Goal: Task Accomplishment & Management: Use online tool/utility

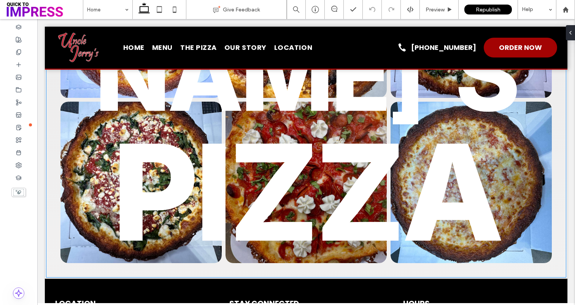
scroll to position [1929, 0]
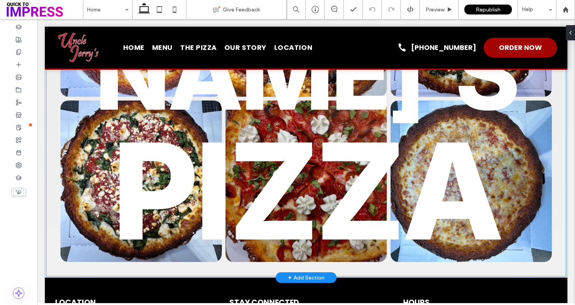
click at [271, 199] on link at bounding box center [306, 181] width 171 height 171
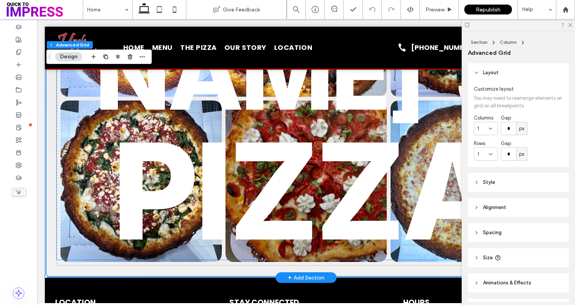
click at [96, 129] on h2 "PIZZA" at bounding box center [306, 191] width 499 height 135
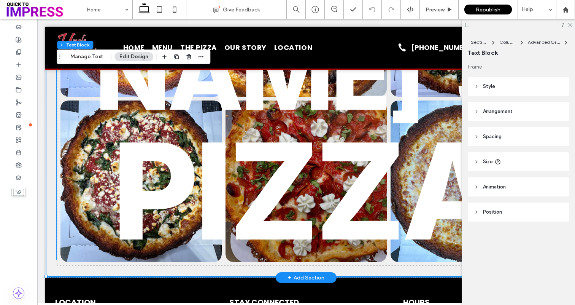
type input "**"
type input "****"
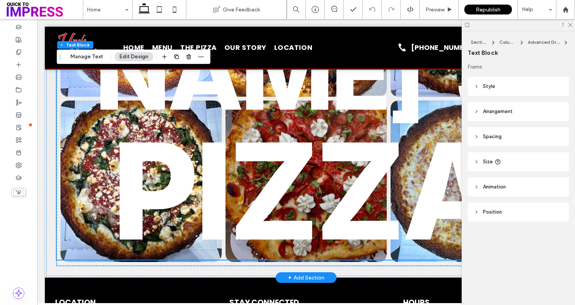
click at [98, 180] on link at bounding box center [141, 181] width 171 height 171
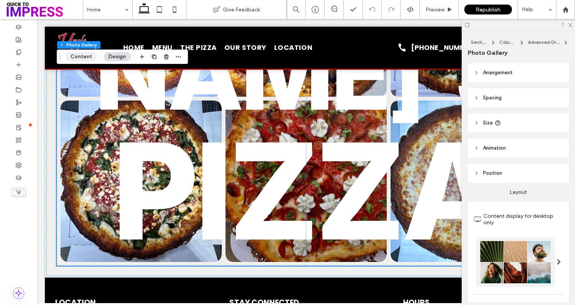
click at [91, 60] on button "Content" at bounding box center [81, 56] width 32 height 9
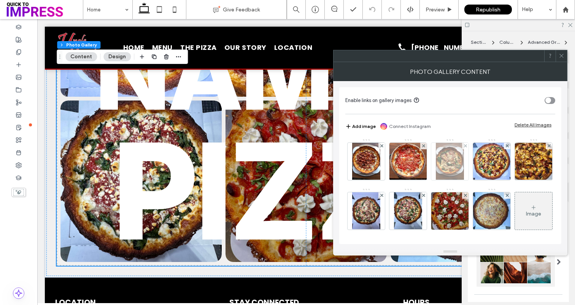
scroll to position [51, 0]
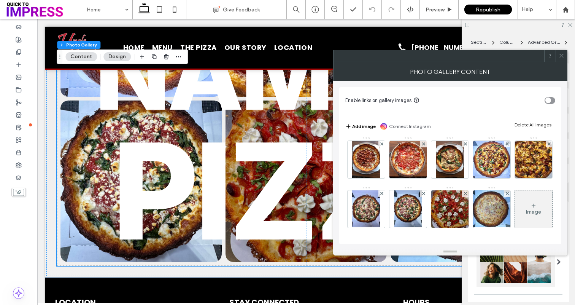
click at [515, 204] on div "Image" at bounding box center [533, 209] width 37 height 36
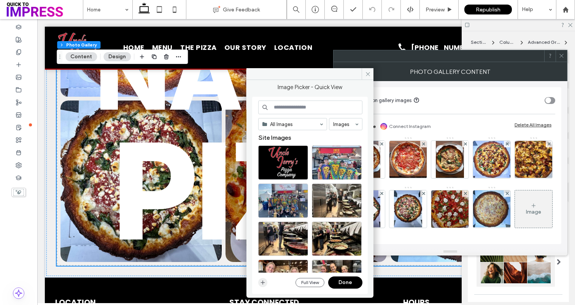
click at [265, 281] on icon "button" at bounding box center [263, 282] width 6 height 6
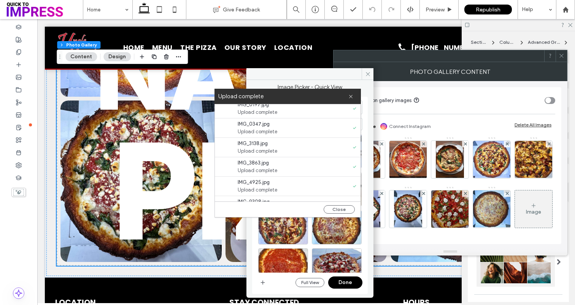
scroll to position [136, 0]
click at [337, 208] on button "Close" at bounding box center [339, 209] width 31 height 8
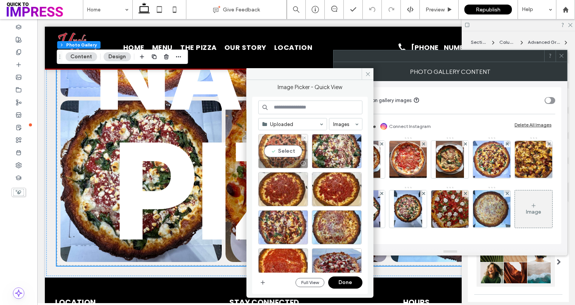
click at [293, 152] on div "Select" at bounding box center [283, 151] width 50 height 34
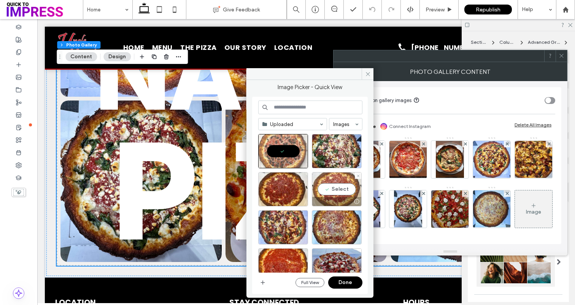
click at [340, 196] on div "Select" at bounding box center [337, 189] width 50 height 34
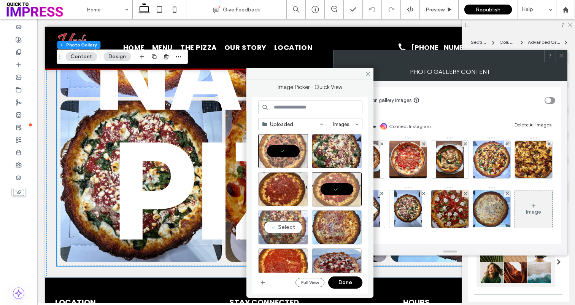
click at [291, 217] on div "Select" at bounding box center [283, 227] width 50 height 34
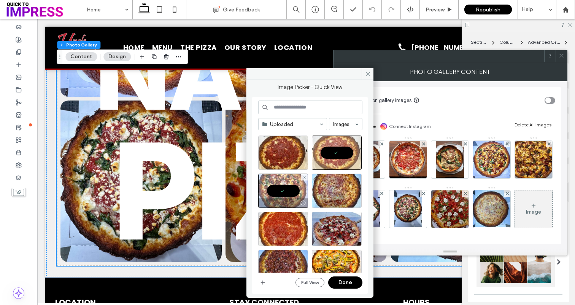
scroll to position [45, 0]
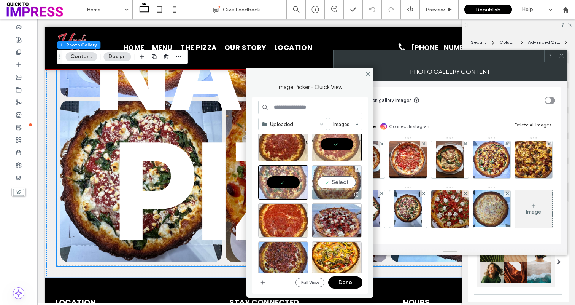
click at [334, 186] on div "Select" at bounding box center [337, 182] width 50 height 34
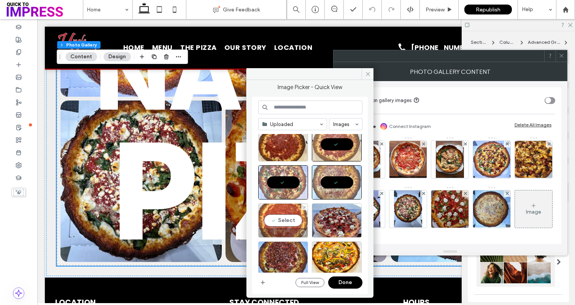
click at [298, 212] on div "Select" at bounding box center [283, 220] width 50 height 34
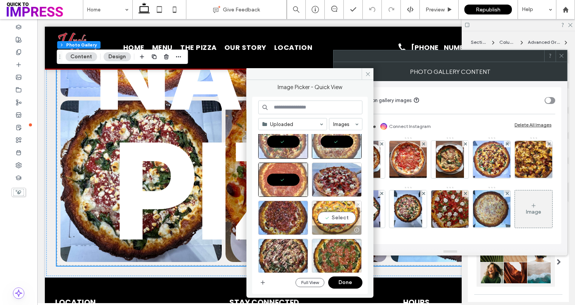
scroll to position [110, 0]
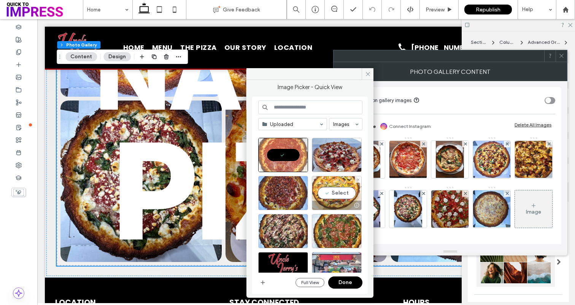
click at [327, 179] on div "Select" at bounding box center [337, 193] width 50 height 34
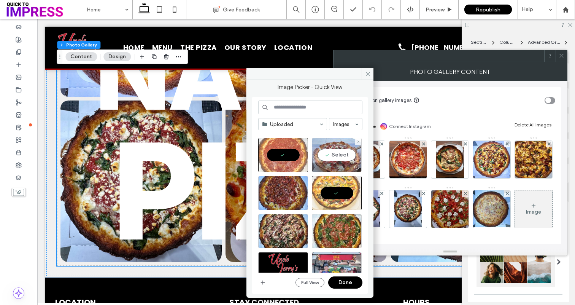
click at [339, 160] on div "Select" at bounding box center [337, 155] width 50 height 34
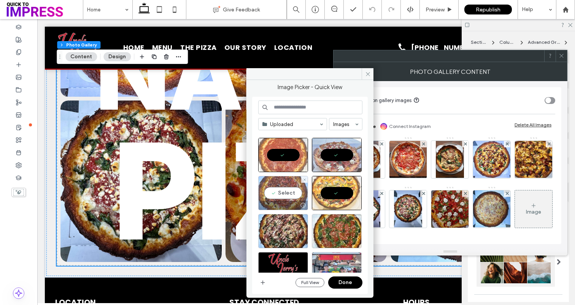
click at [285, 194] on div "Select" at bounding box center [283, 193] width 50 height 34
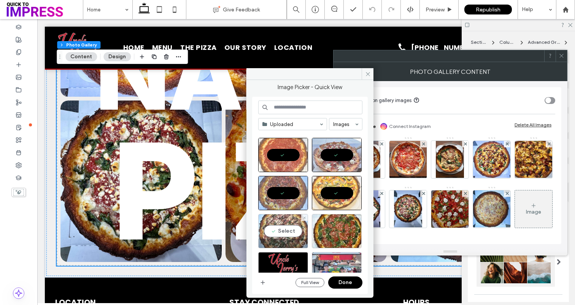
click at [293, 226] on div "Select" at bounding box center [283, 231] width 50 height 34
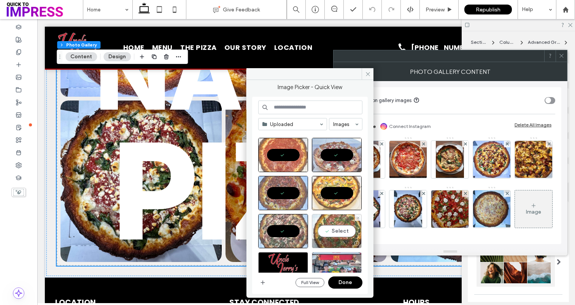
click at [336, 237] on div "Select" at bounding box center [337, 231] width 50 height 34
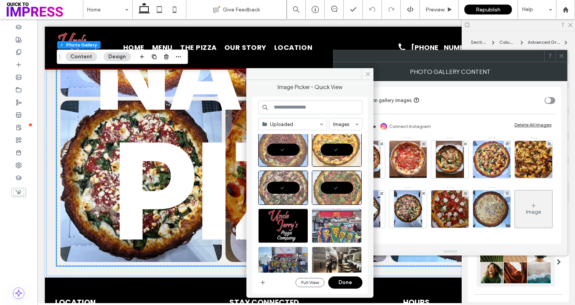
scroll to position [171, 0]
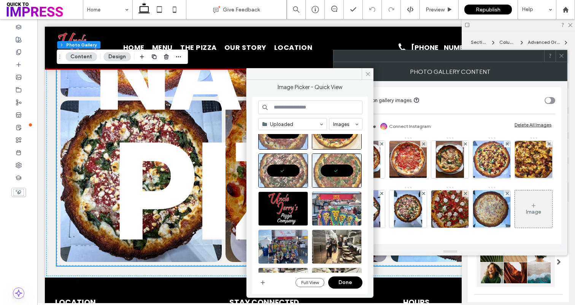
click at [348, 280] on button "Done" at bounding box center [345, 282] width 34 height 12
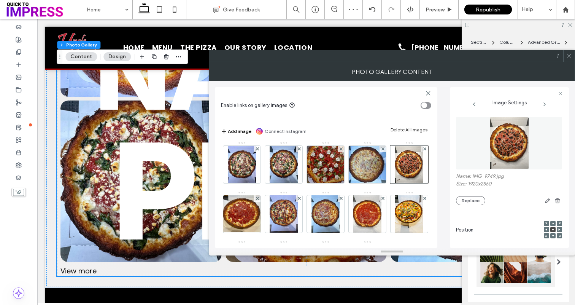
click at [572, 57] on div at bounding box center [569, 55] width 11 height 11
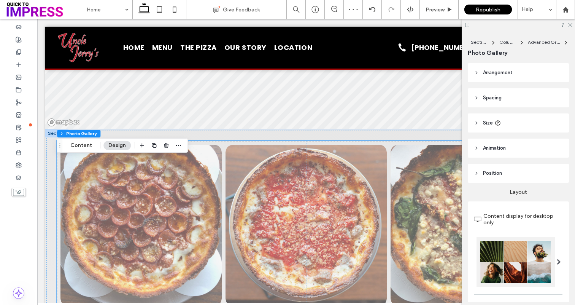
scroll to position [1559, 0]
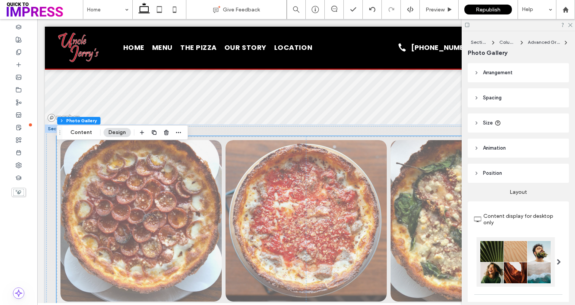
click at [454, 172] on link at bounding box center [471, 220] width 171 height 171
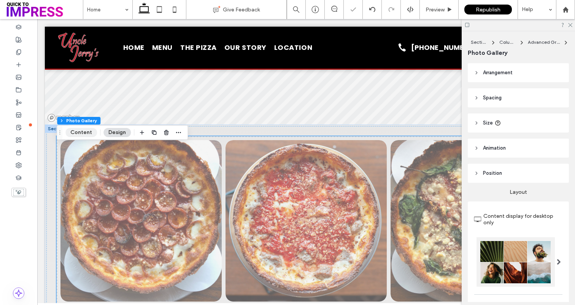
click at [92, 129] on button "Content" at bounding box center [81, 132] width 32 height 9
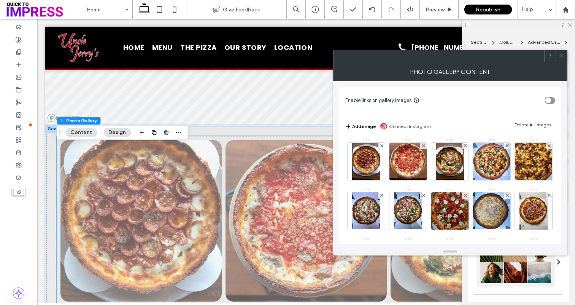
scroll to position [150, 0]
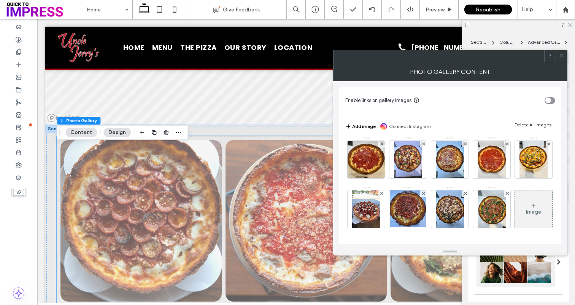
click at [560, 54] on icon at bounding box center [562, 56] width 6 height 6
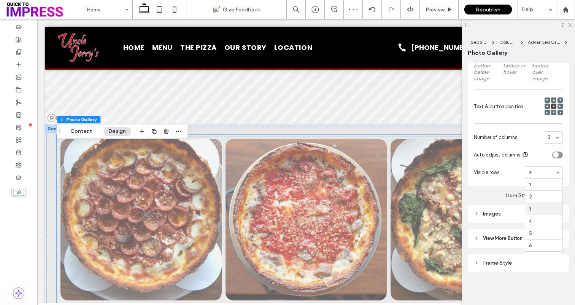
scroll to position [25, 0]
click at [571, 24] on use at bounding box center [571, 25] width 4 height 4
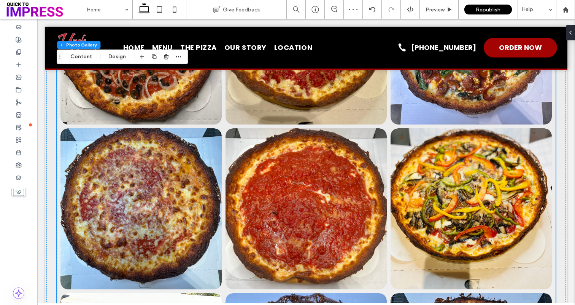
scroll to position [2203, 0]
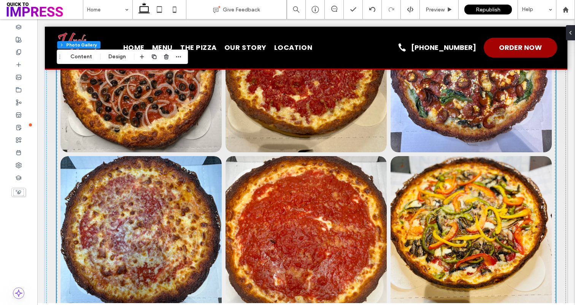
click at [385, 177] on link at bounding box center [306, 236] width 171 height 171
click at [336, 176] on link at bounding box center [306, 236] width 171 height 171
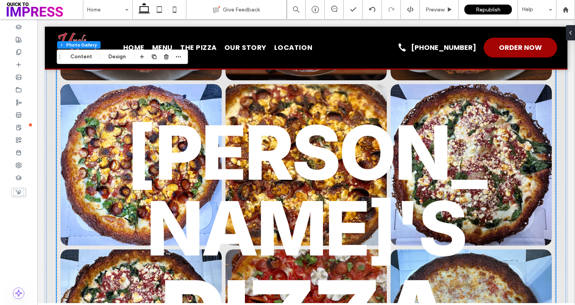
scroll to position [1700, 0]
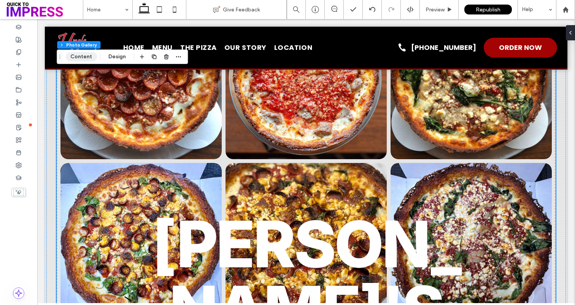
click at [89, 57] on button "Content" at bounding box center [81, 56] width 32 height 9
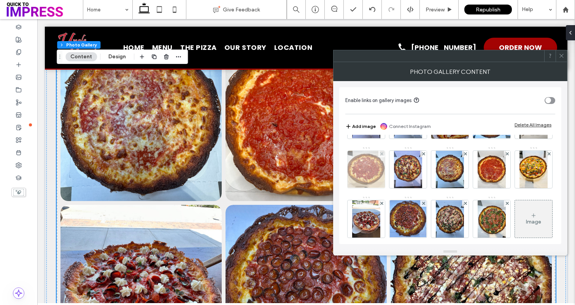
scroll to position [91, 0]
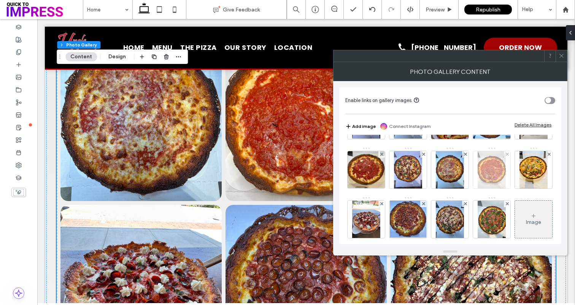
click at [504, 158] on div at bounding box center [507, 154] width 6 height 6
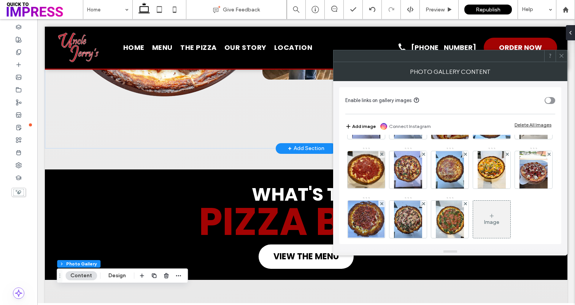
scroll to position [448, 0]
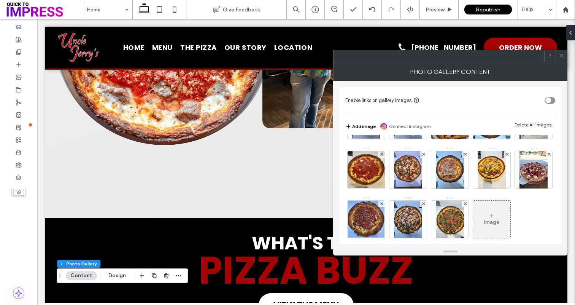
click at [564, 57] on icon at bounding box center [562, 56] width 6 height 6
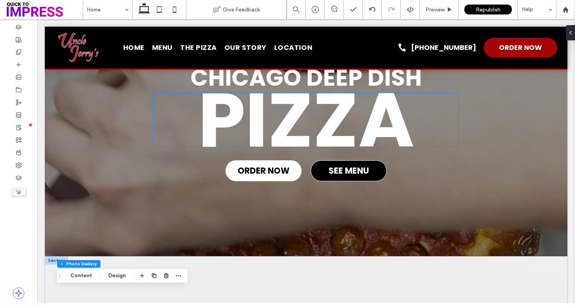
scroll to position [57, 0]
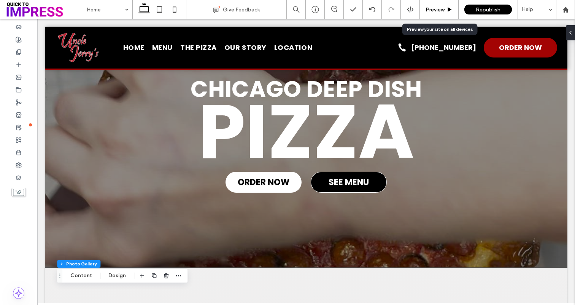
click at [438, 6] on span "Preview" at bounding box center [435, 9] width 19 height 6
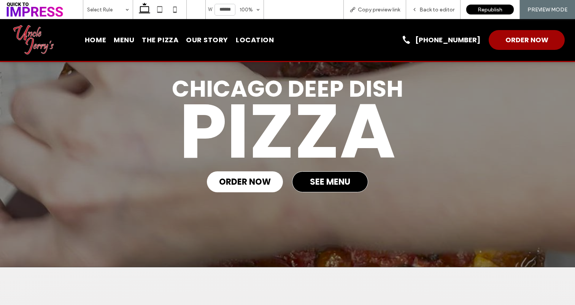
scroll to position [50, 0]
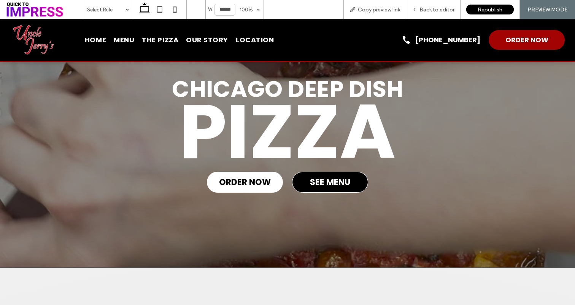
click at [153, 38] on span "THE PIZZA" at bounding box center [160, 40] width 37 height 10
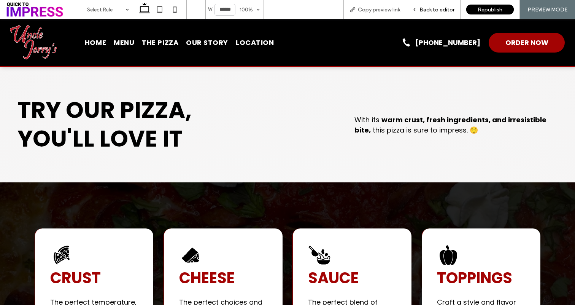
click at [434, 10] on span "Back to editor" at bounding box center [437, 9] width 35 height 6
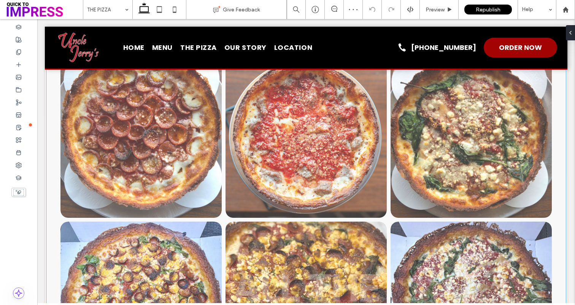
scroll to position [285, 0]
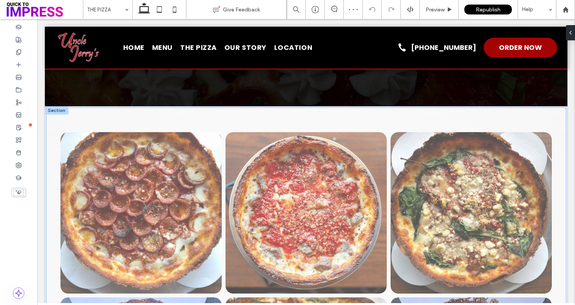
click at [222, 142] on li "Button" at bounding box center [141, 212] width 165 height 165
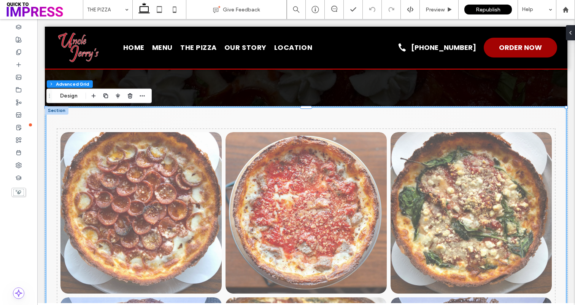
click at [79, 91] on div "Section Column Advanced Grid Design" at bounding box center [98, 96] width 105 height 14
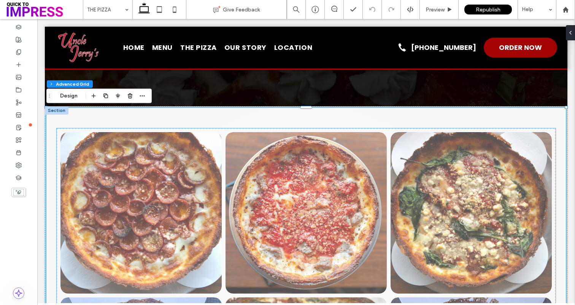
click at [71, 145] on link at bounding box center [141, 212] width 171 height 171
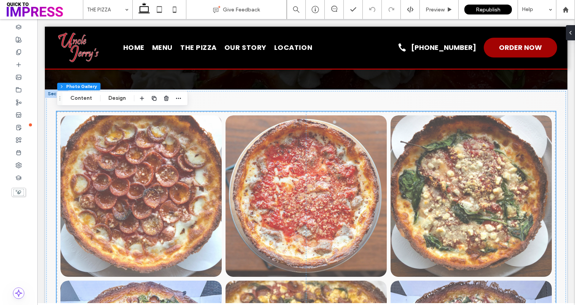
scroll to position [297, 0]
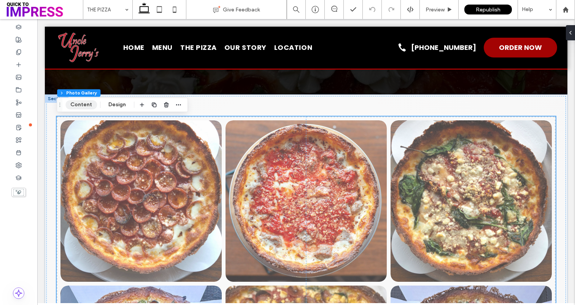
click at [73, 107] on button "Content" at bounding box center [81, 104] width 32 height 9
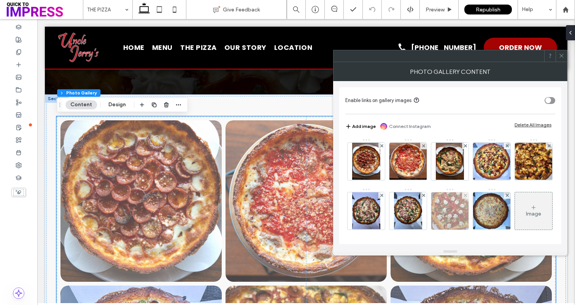
scroll to position [51, 0]
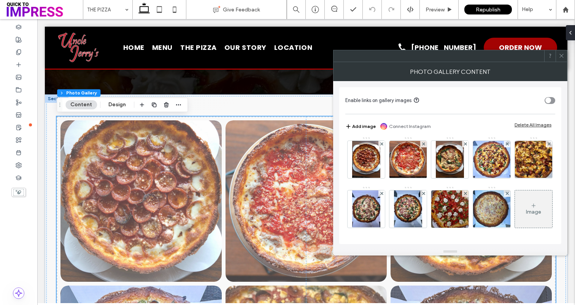
click at [515, 209] on div "Image" at bounding box center [533, 209] width 37 height 36
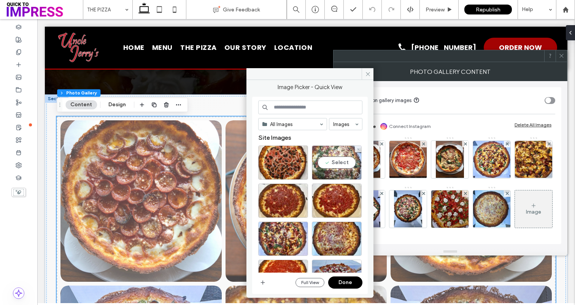
click at [329, 167] on div "Select" at bounding box center [337, 162] width 50 height 34
click at [295, 156] on div at bounding box center [283, 162] width 50 height 34
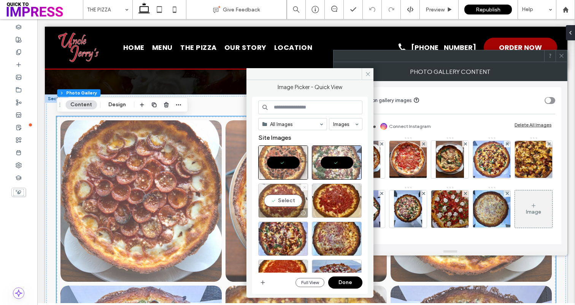
click at [304, 185] on span at bounding box center [304, 187] width 3 height 6
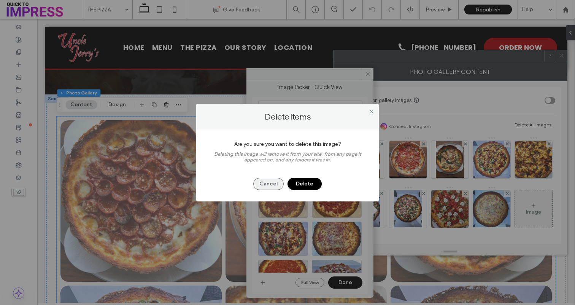
click at [282, 180] on button "Cancel" at bounding box center [268, 184] width 30 height 12
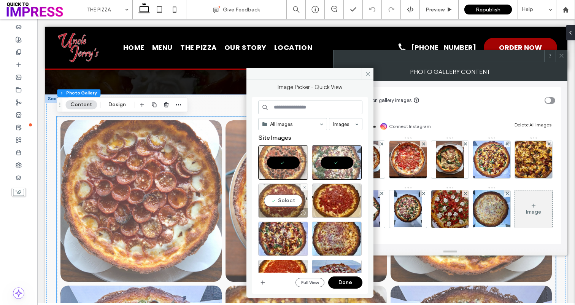
click at [284, 199] on div "Select" at bounding box center [283, 200] width 50 height 34
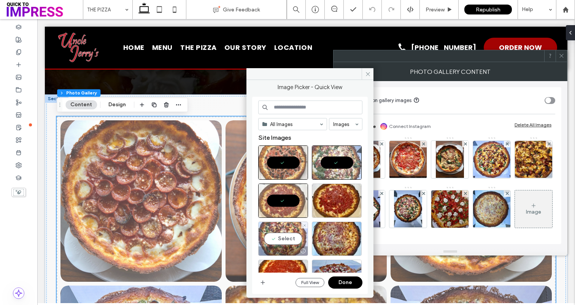
click at [282, 236] on div "Select" at bounding box center [283, 238] width 50 height 34
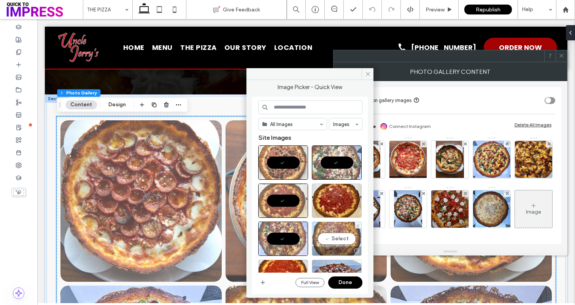
click at [331, 236] on div "Select" at bounding box center [337, 238] width 50 height 34
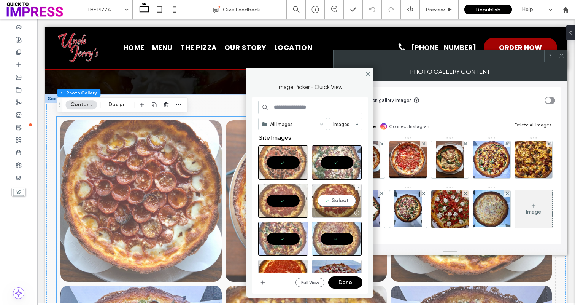
click at [332, 210] on div at bounding box center [336, 212] width 49 height 9
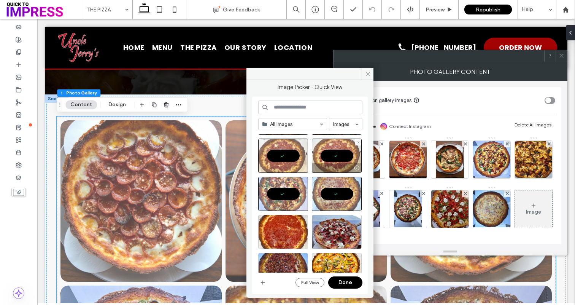
scroll to position [56, 0]
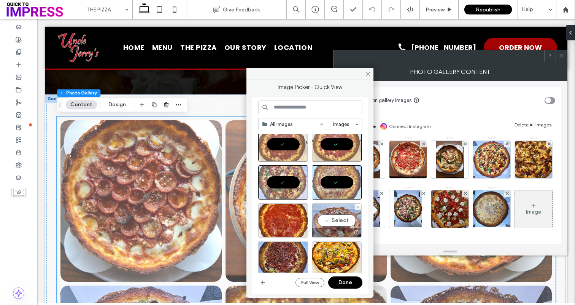
click at [338, 223] on div "Select" at bounding box center [337, 220] width 50 height 34
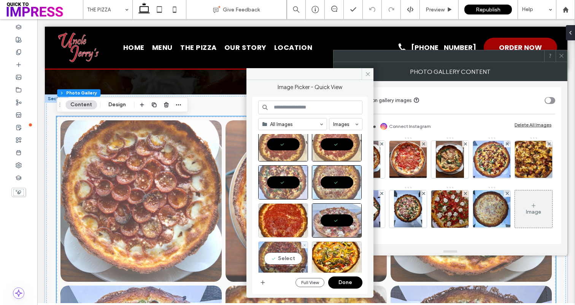
click at [296, 255] on div "Select" at bounding box center [283, 258] width 50 height 34
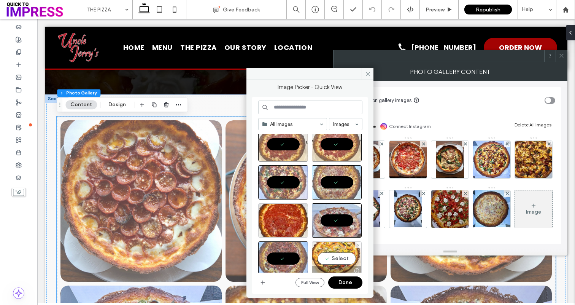
click at [334, 254] on div "Select" at bounding box center [337, 258] width 50 height 34
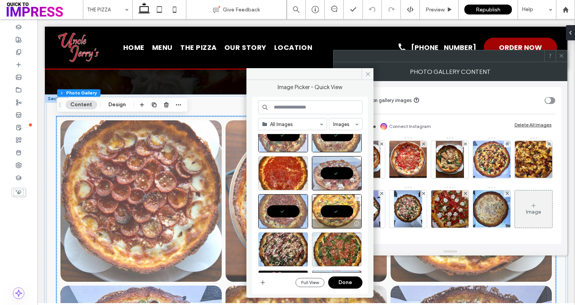
scroll to position [118, 0]
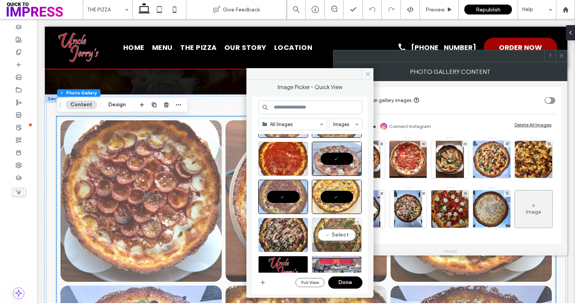
click at [327, 242] on div "Select" at bounding box center [337, 235] width 50 height 34
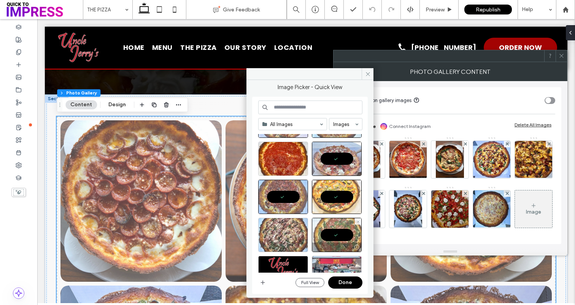
click at [302, 242] on div at bounding box center [283, 235] width 50 height 34
click at [353, 284] on button "Done" at bounding box center [345, 282] width 34 height 12
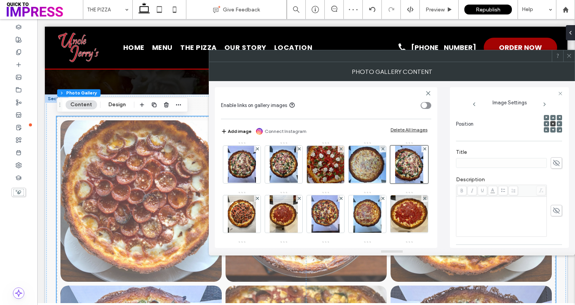
scroll to position [60, 0]
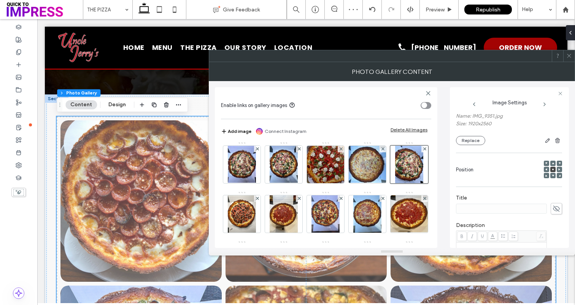
click at [569, 59] on span at bounding box center [570, 55] width 6 height 11
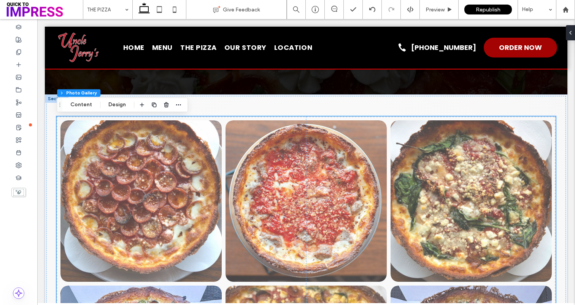
click at [439, 182] on link at bounding box center [471, 201] width 171 height 171
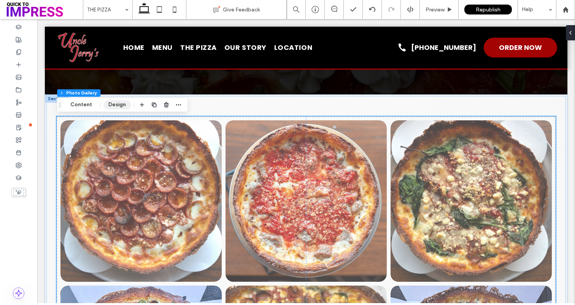
click at [119, 108] on button "Design" at bounding box center [117, 104] width 27 height 9
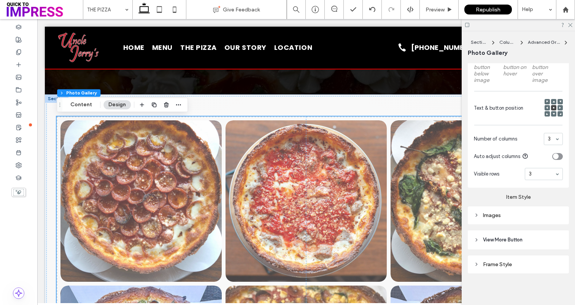
scroll to position [277, 0]
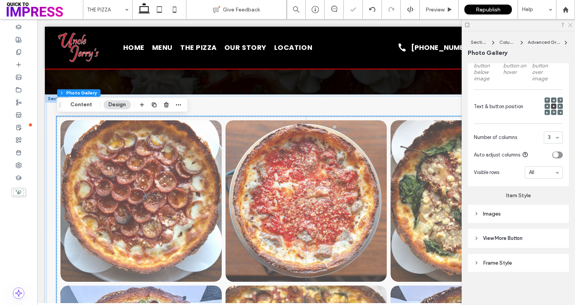
click at [570, 23] on icon at bounding box center [570, 24] width 5 height 5
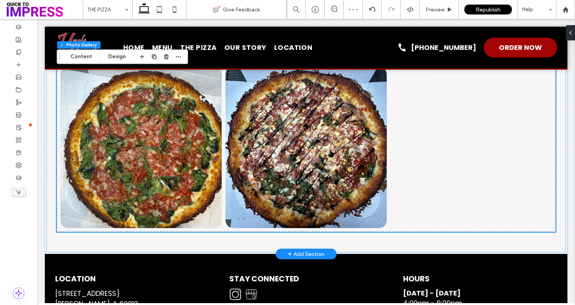
scroll to position [1371, 0]
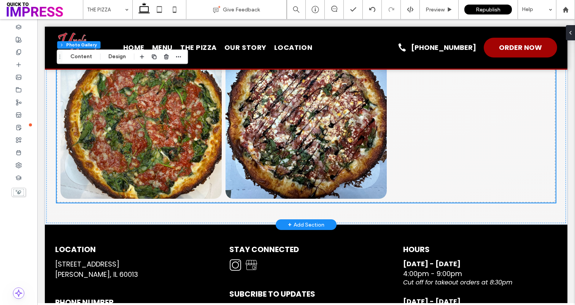
click at [427, 147] on div at bounding box center [471, 117] width 165 height 165
click at [115, 58] on button "Design" at bounding box center [117, 56] width 27 height 9
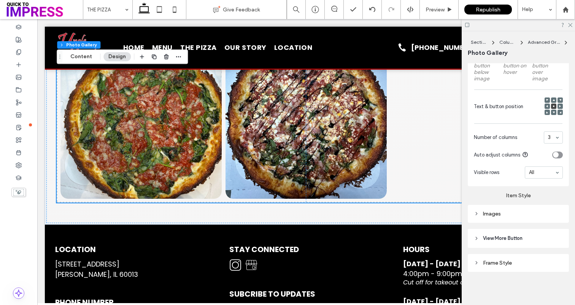
click at [501, 211] on div "Images" at bounding box center [518, 213] width 89 height 6
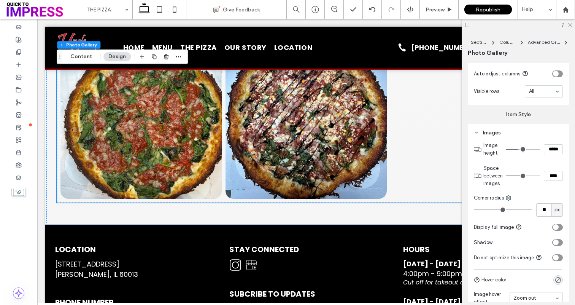
scroll to position [471, 0]
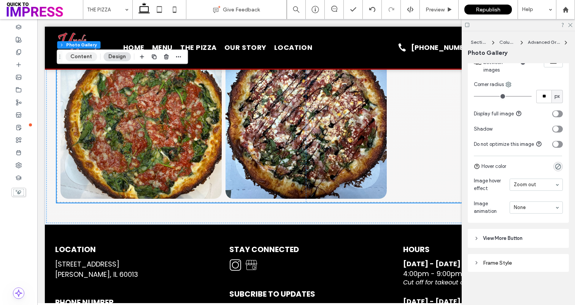
click at [87, 54] on button "Content" at bounding box center [81, 56] width 32 height 9
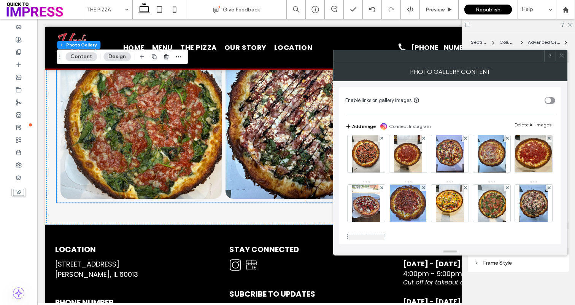
scroll to position [99, 0]
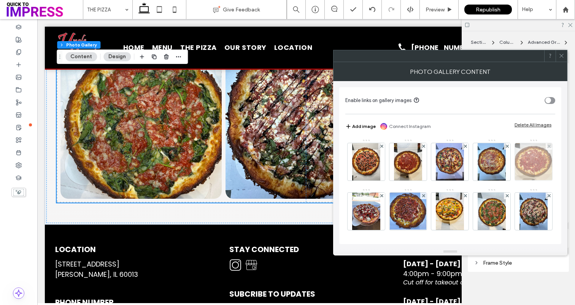
click at [515, 181] on div at bounding box center [534, 162] width 38 height 38
click at [548, 148] on icon at bounding box center [549, 146] width 3 height 3
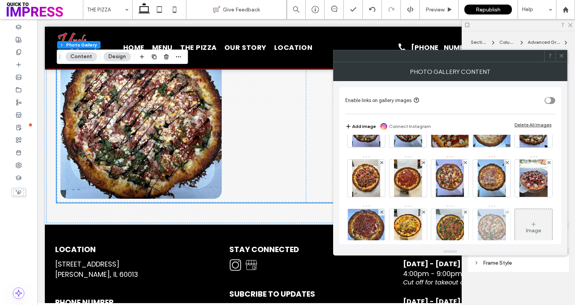
scroll to position [150, 0]
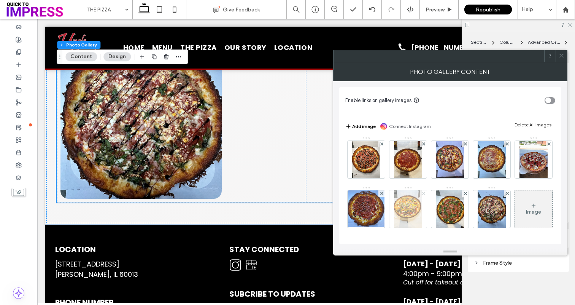
click at [422, 192] on icon at bounding box center [423, 193] width 3 height 3
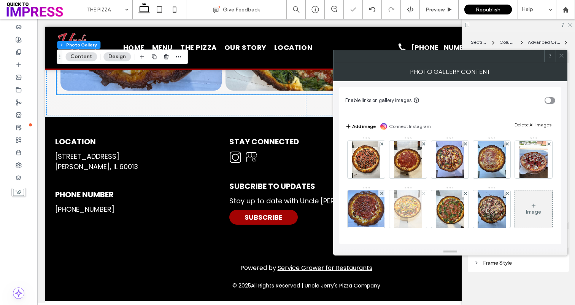
scroll to position [1314, 0]
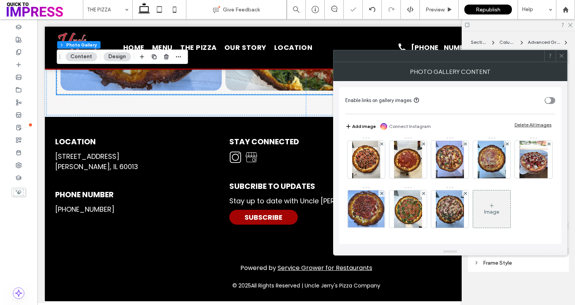
click at [562, 57] on icon at bounding box center [562, 56] width 6 height 6
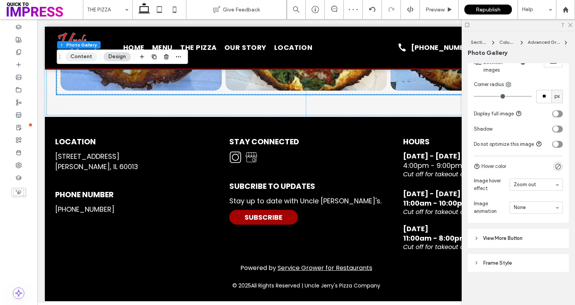
click at [80, 55] on button "Content" at bounding box center [81, 56] width 32 height 9
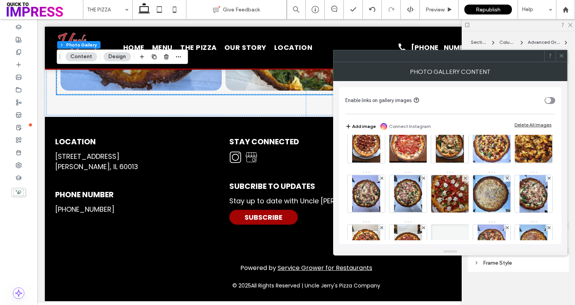
scroll to position [0, 0]
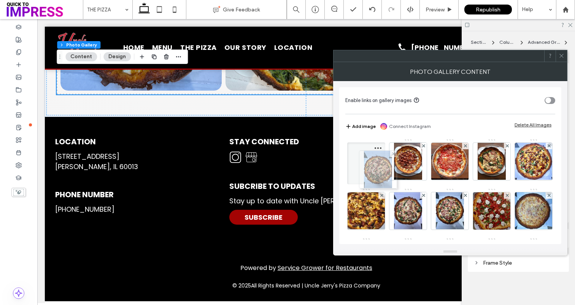
drag, startPoint x: 411, startPoint y: 210, endPoint x: 379, endPoint y: 169, distance: 51.2
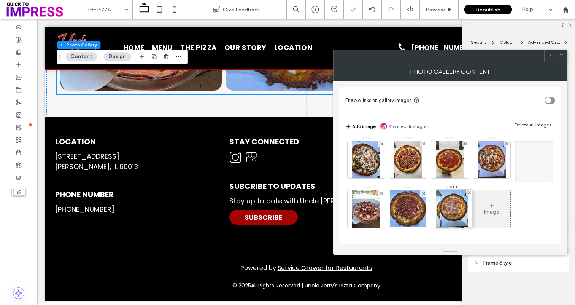
scroll to position [2, 0]
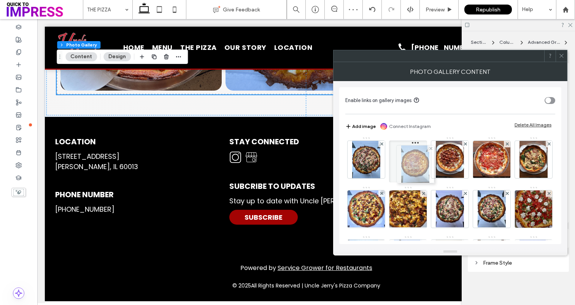
drag, startPoint x: 441, startPoint y: 167, endPoint x: 403, endPoint y: 172, distance: 38.4
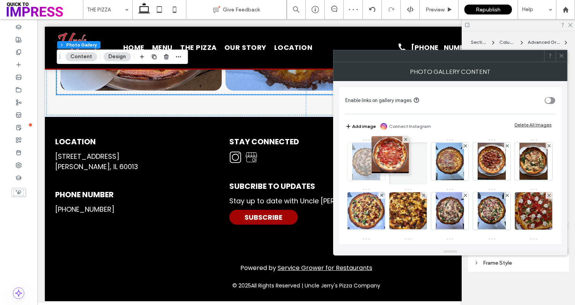
drag, startPoint x: 482, startPoint y: 161, endPoint x: 380, endPoint y: 154, distance: 102.6
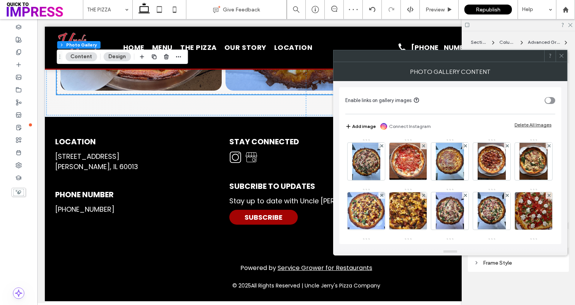
click at [564, 53] on icon at bounding box center [562, 56] width 6 height 6
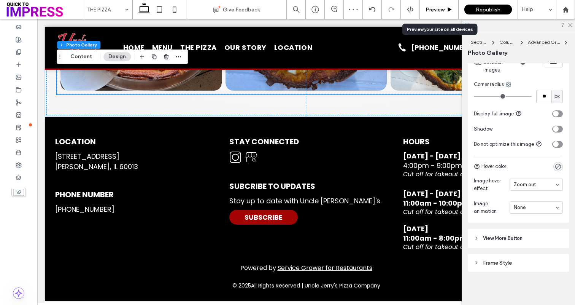
click at [436, 9] on span "Preview" at bounding box center [435, 9] width 19 height 6
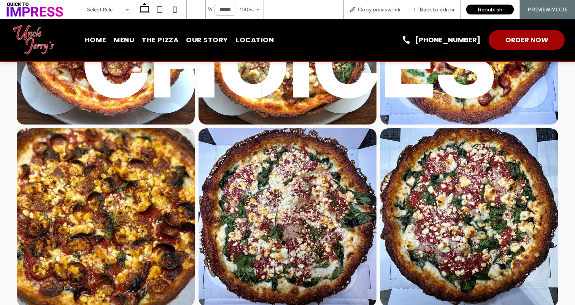
scroll to position [650, 0]
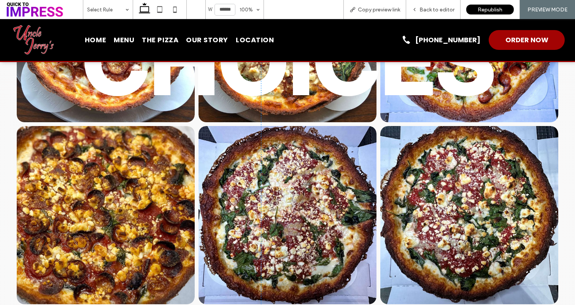
click at [88, 38] on span "Home" at bounding box center [95, 40] width 21 height 10
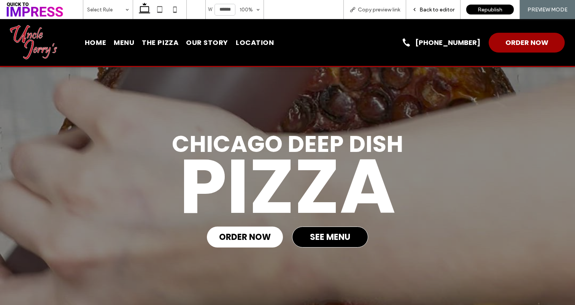
click at [435, 3] on div "Back to editor" at bounding box center [433, 9] width 54 height 19
click at [432, 8] on span "Back to editor" at bounding box center [437, 9] width 35 height 6
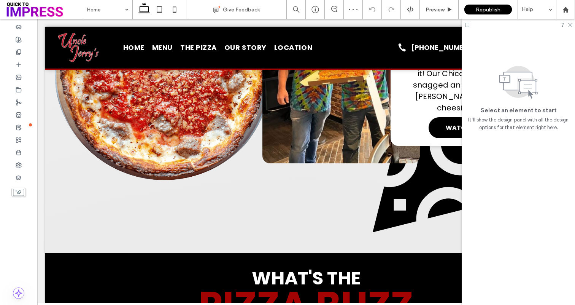
scroll to position [484, 0]
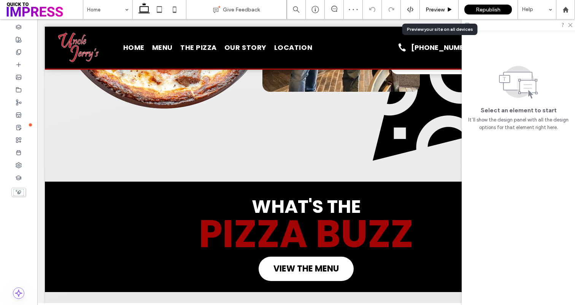
click at [435, 3] on div "Preview" at bounding box center [439, 9] width 39 height 19
click at [436, 11] on span "Preview" at bounding box center [435, 9] width 19 height 6
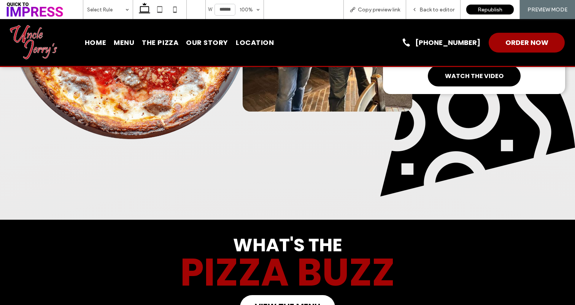
scroll to position [480, 0]
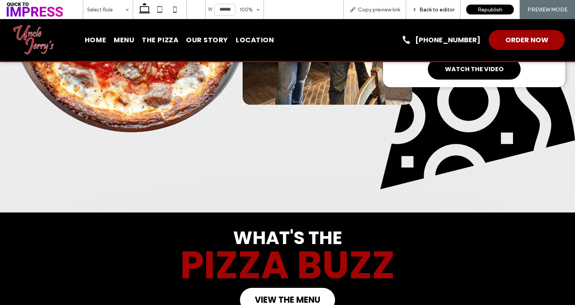
click at [438, 11] on span "Back to editor" at bounding box center [437, 9] width 35 height 6
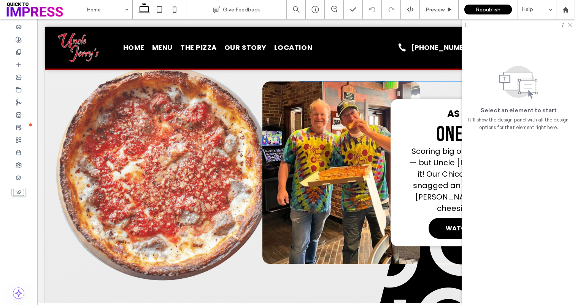
scroll to position [298, 0]
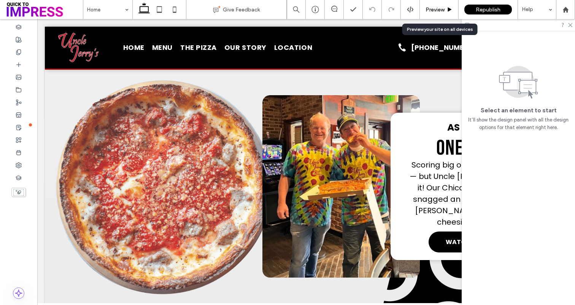
click at [440, 13] on div "Preview" at bounding box center [439, 9] width 39 height 19
click at [442, 7] on span "Preview" at bounding box center [435, 9] width 19 height 6
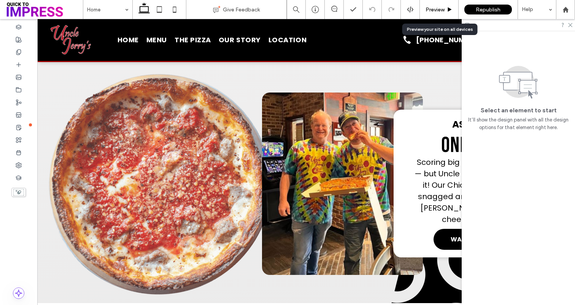
scroll to position [291, 0]
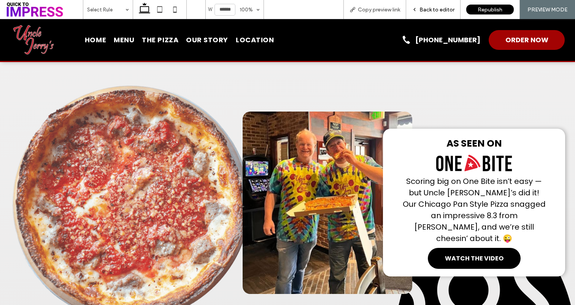
click at [445, 10] on span "Back to editor" at bounding box center [437, 9] width 35 height 6
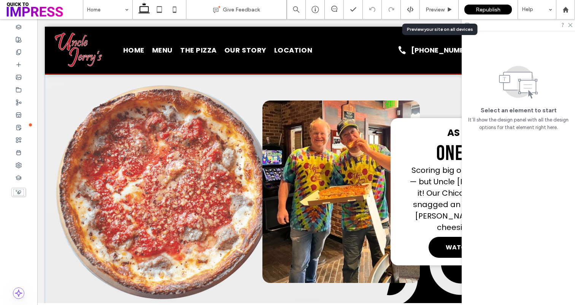
scroll to position [298, 0]
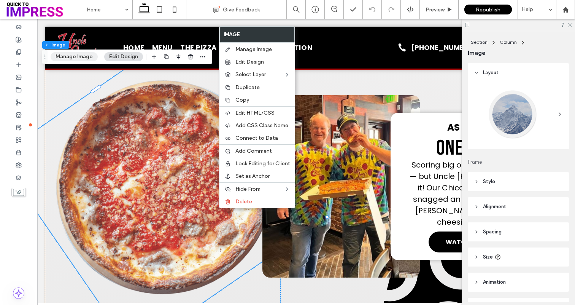
click at [82, 54] on button "Manage Image" at bounding box center [74, 56] width 47 height 9
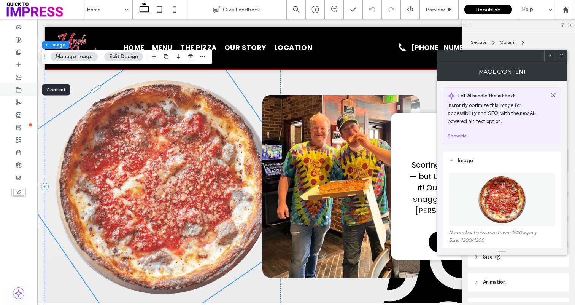
click at [17, 88] on icon at bounding box center [19, 90] width 6 height 6
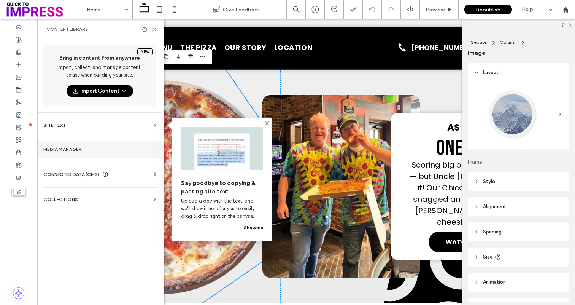
click at [70, 148] on label "Media Manager" at bounding box center [99, 149] width 113 height 5
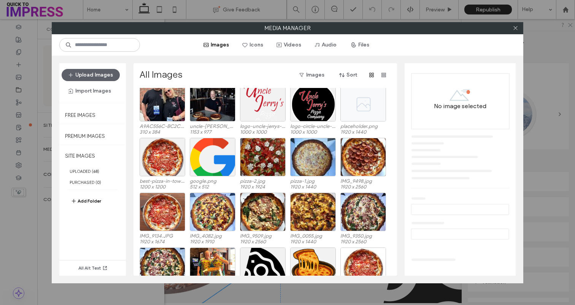
scroll to position [466, 0]
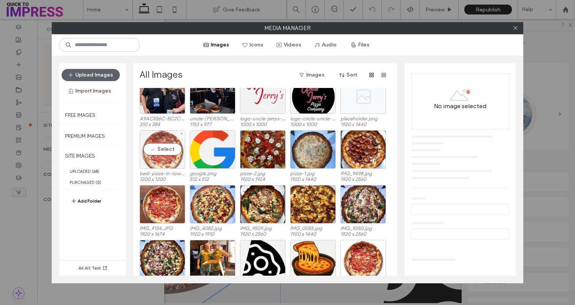
click at [166, 159] on div "Select" at bounding box center [163, 149] width 46 height 38
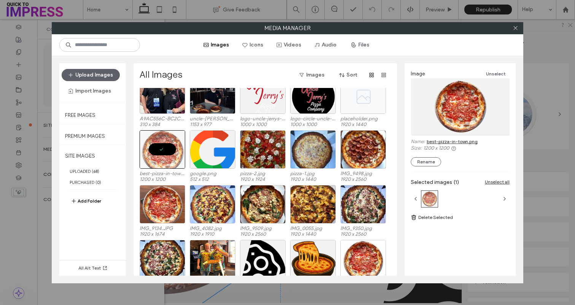
click at [464, 142] on link "best-pizza-in-town.png" at bounding box center [452, 142] width 51 height 6
click at [516, 29] on icon at bounding box center [516, 28] width 6 height 6
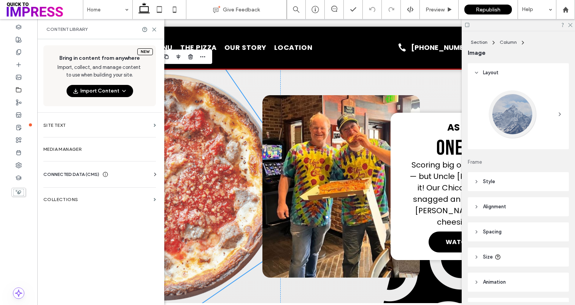
click at [200, 156] on img at bounding box center [163, 186] width 348 height 348
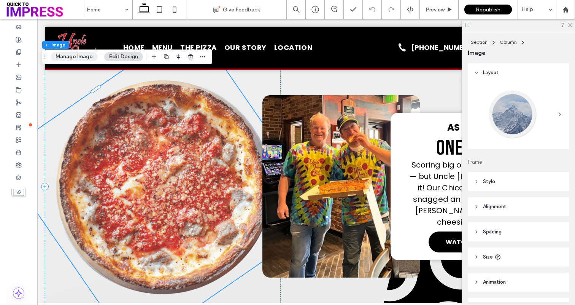
click at [75, 60] on button "Manage Image" at bounding box center [74, 56] width 47 height 9
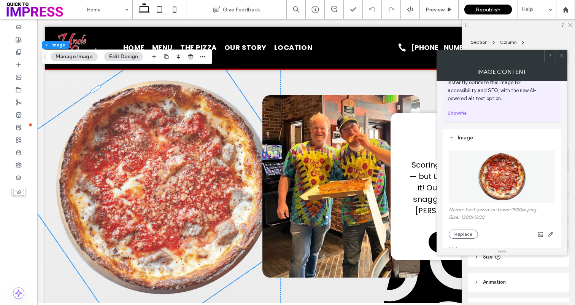
scroll to position [35, 0]
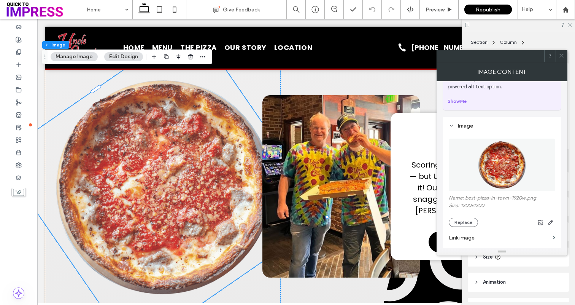
click at [462, 188] on figure at bounding box center [502, 165] width 107 height 53
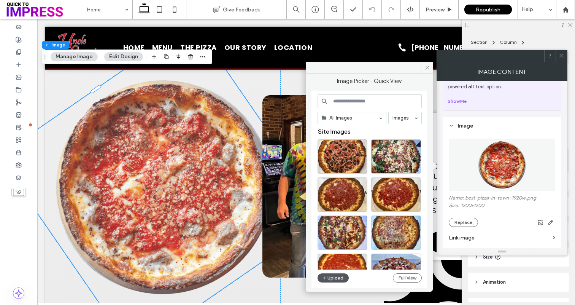
click at [341, 276] on button "Upload" at bounding box center [333, 277] width 31 height 9
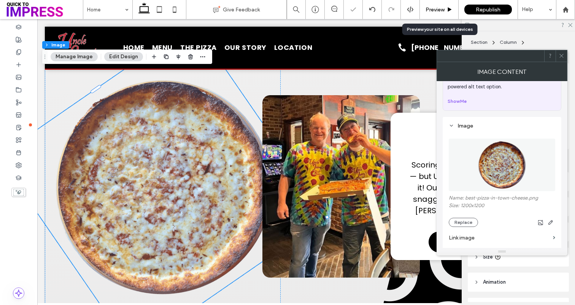
click at [442, 6] on span "Preview" at bounding box center [435, 9] width 19 height 6
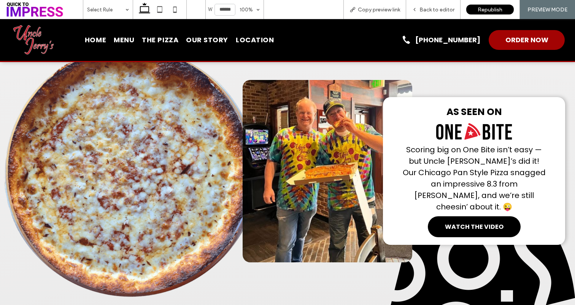
scroll to position [323, 0]
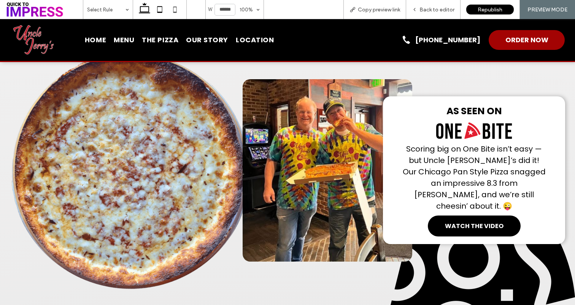
click at [159, 14] on icon at bounding box center [159, 9] width 15 height 15
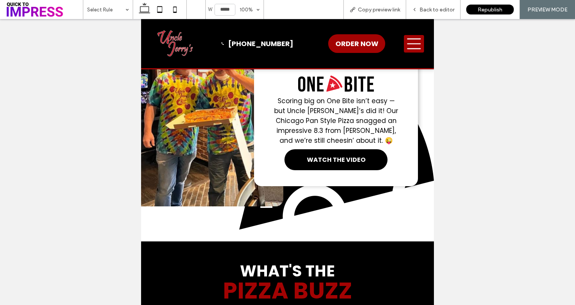
click at [178, 9] on icon at bounding box center [174, 9] width 15 height 15
type input "*****"
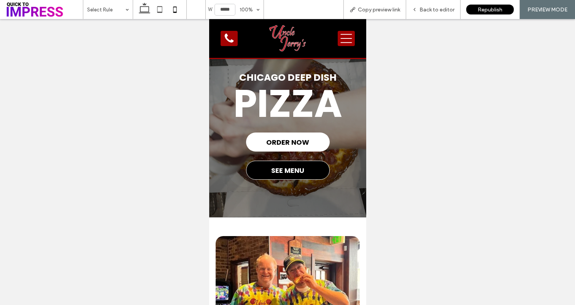
scroll to position [0, 0]
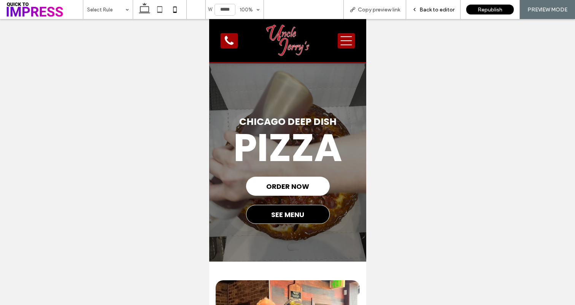
click at [441, 13] on span "Back to editor" at bounding box center [437, 9] width 35 height 6
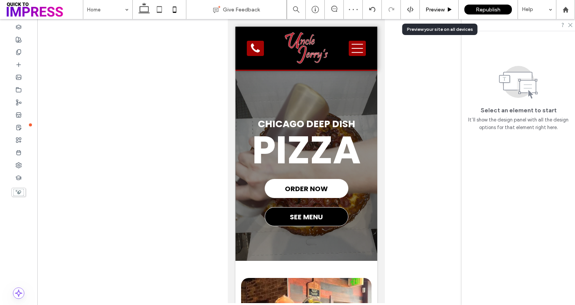
click at [443, 12] on span "Preview" at bounding box center [435, 9] width 19 height 6
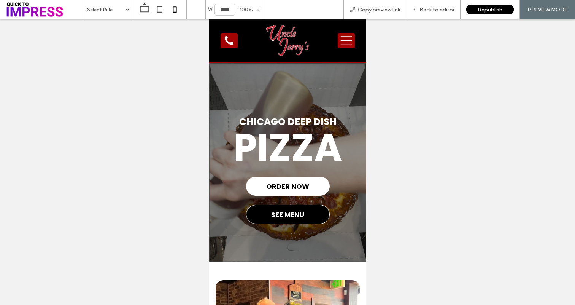
click at [349, 40] on icon at bounding box center [345, 40] width 11 height 9
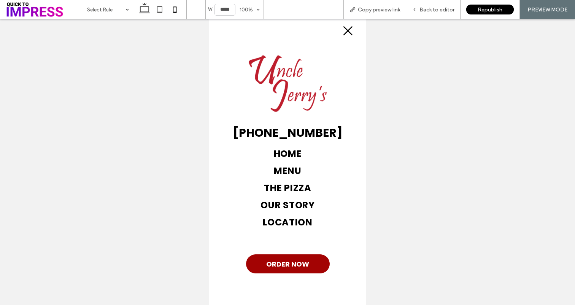
click at [300, 184] on span "THE PIZZA" at bounding box center [287, 187] width 47 height 13
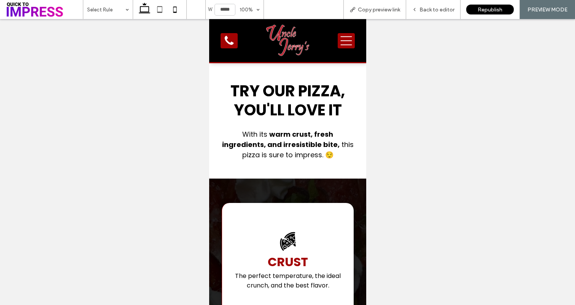
click at [147, 11] on icon at bounding box center [144, 9] width 15 height 15
type input "******"
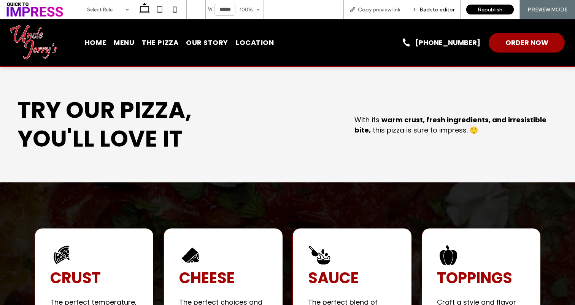
click at [426, 9] on span "Back to editor" at bounding box center [437, 9] width 35 height 6
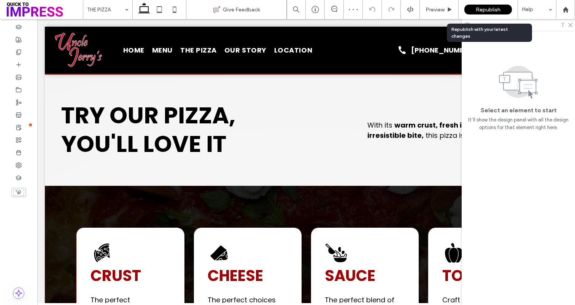
click at [498, 13] on span "Republish" at bounding box center [488, 9] width 25 height 6
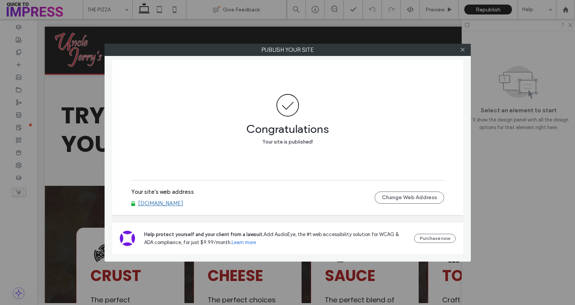
click at [183, 205] on link "[DOMAIN_NAME]" at bounding box center [160, 203] width 45 height 7
